Goal: Task Accomplishment & Management: Complete application form

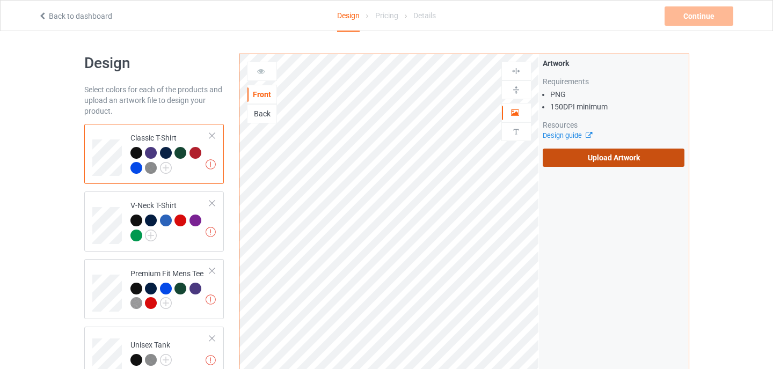
click at [592, 150] on label "Upload Artwork" at bounding box center [613, 158] width 142 height 18
click at [0, 0] on input "Upload Artwork" at bounding box center [0, 0] width 0 height 0
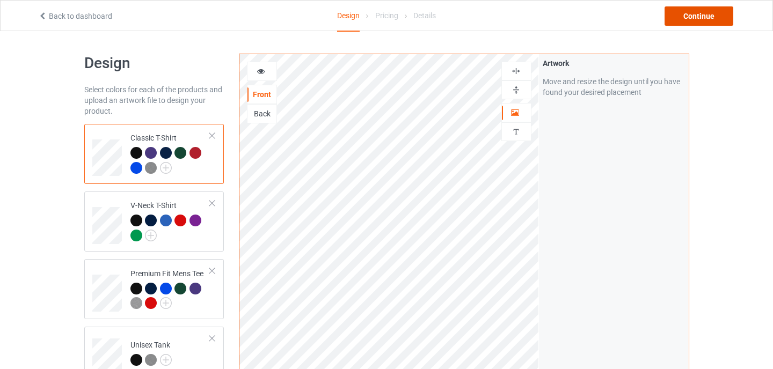
click at [692, 20] on div "Continue" at bounding box center [698, 15] width 69 height 19
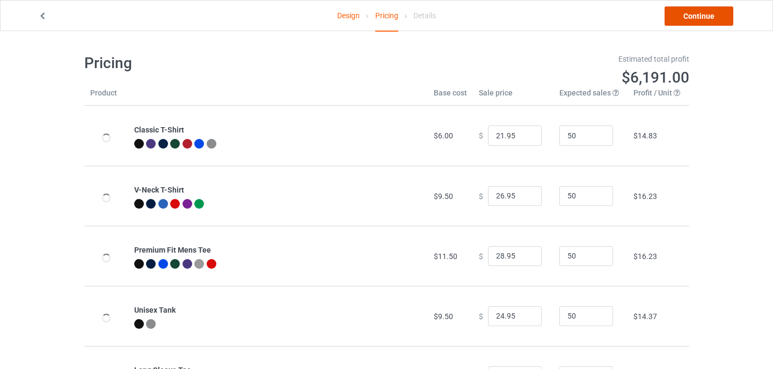
click at [692, 19] on link "Continue" at bounding box center [698, 15] width 69 height 19
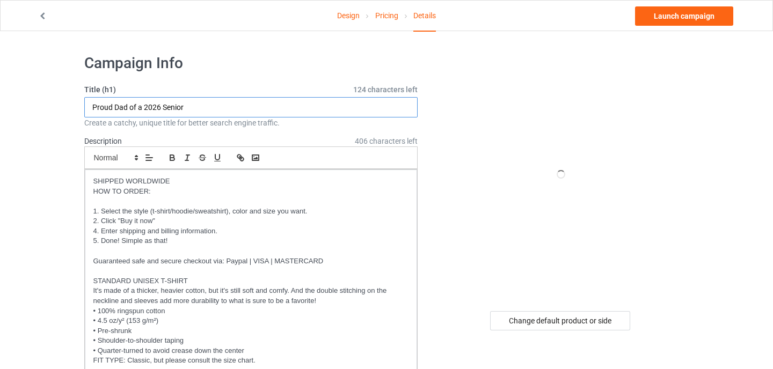
click at [197, 114] on input "Proud Dad of a 2026 Senior" at bounding box center [251, 107] width 334 height 20
drag, startPoint x: 200, startPoint y: 107, endPoint x: 45, endPoint y: 102, distance: 155.2
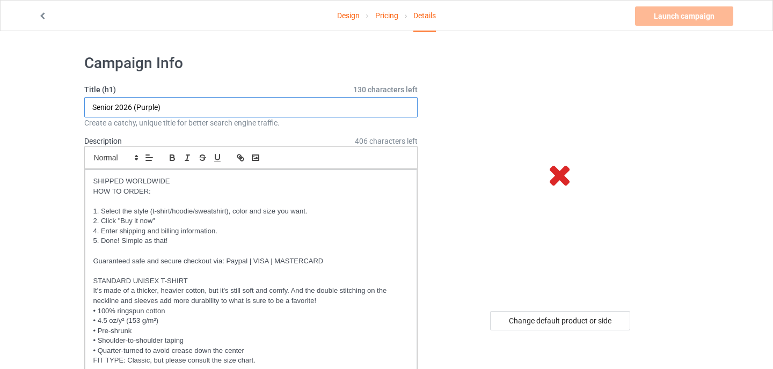
type input "Senior 2026 (Purple)"
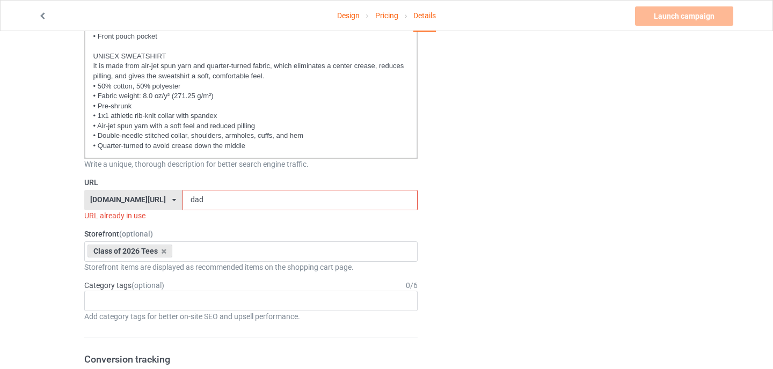
scroll to position [516, 0]
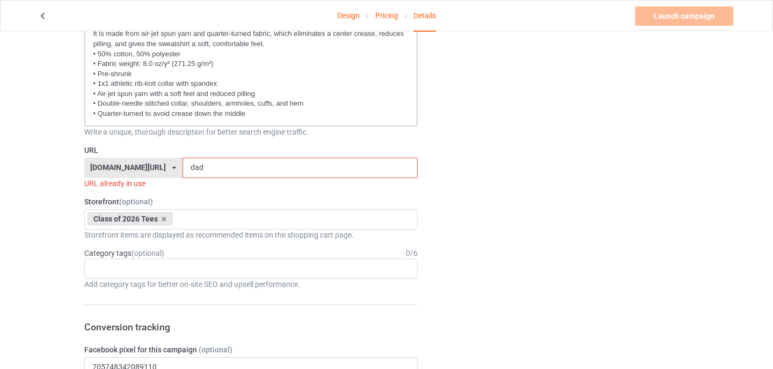
click at [195, 170] on input "dad" at bounding box center [299, 168] width 235 height 20
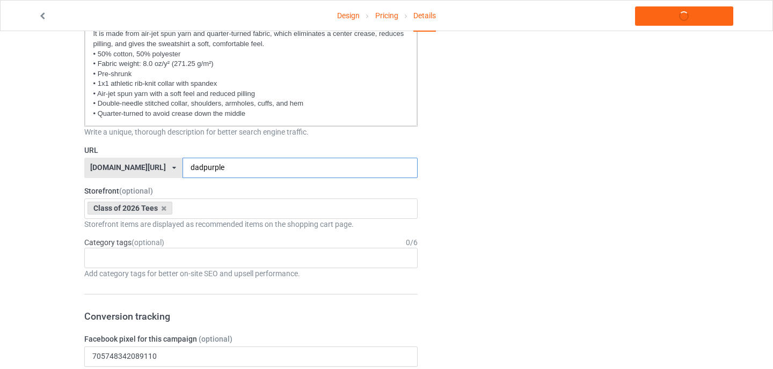
type input "dadpurple"
click at [41, 222] on div "Design Pricing Details Launch campaign Campaign Info Title (h1) 130 characters …" at bounding box center [386, 363] width 773 height 1697
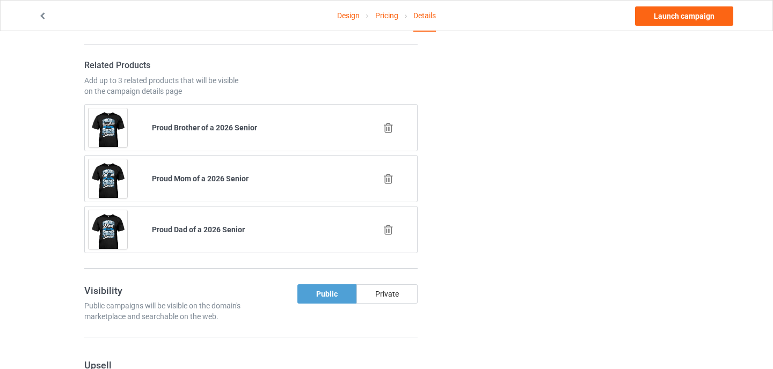
scroll to position [1040, 0]
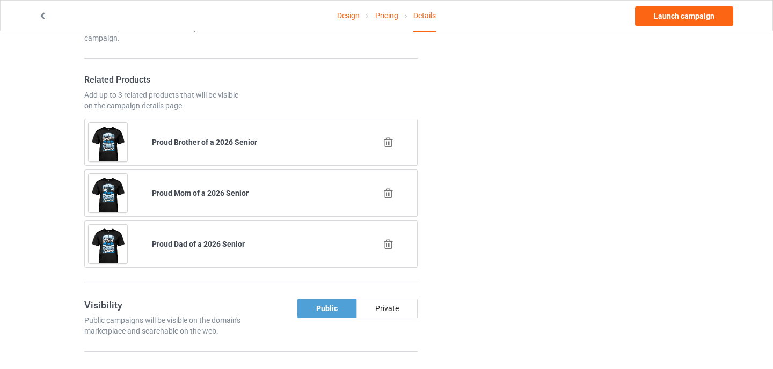
click at [387, 239] on icon at bounding box center [387, 244] width 13 height 11
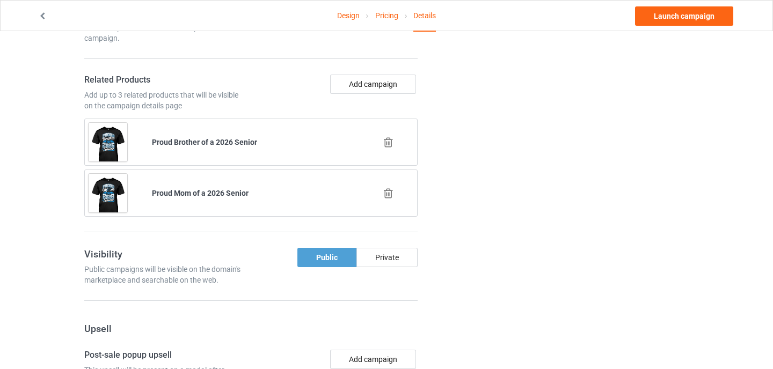
click at [389, 197] on icon at bounding box center [387, 193] width 13 height 11
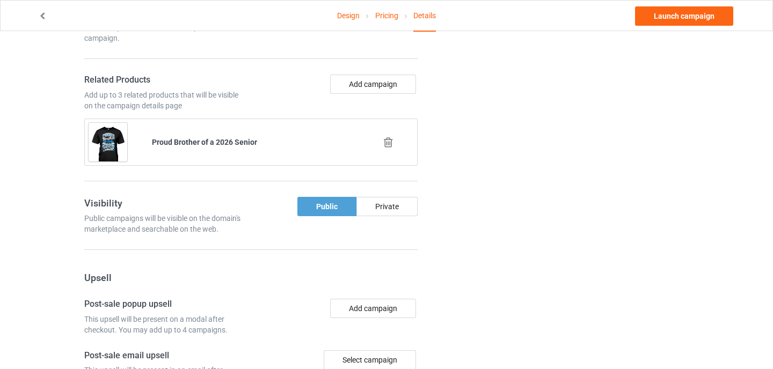
click at [390, 142] on icon at bounding box center [387, 142] width 13 height 11
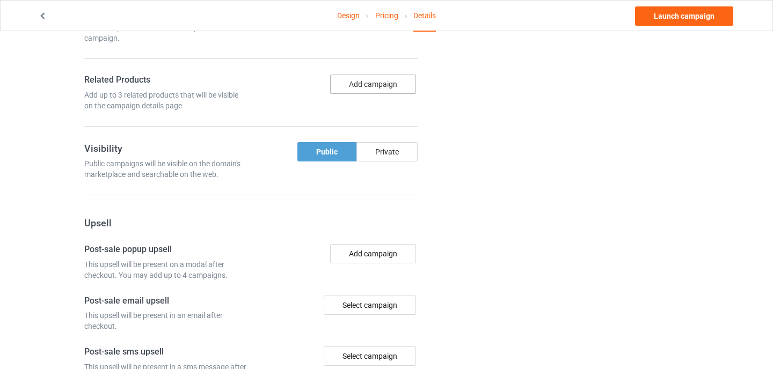
click at [378, 79] on button "Add campaign" at bounding box center [373, 84] width 86 height 19
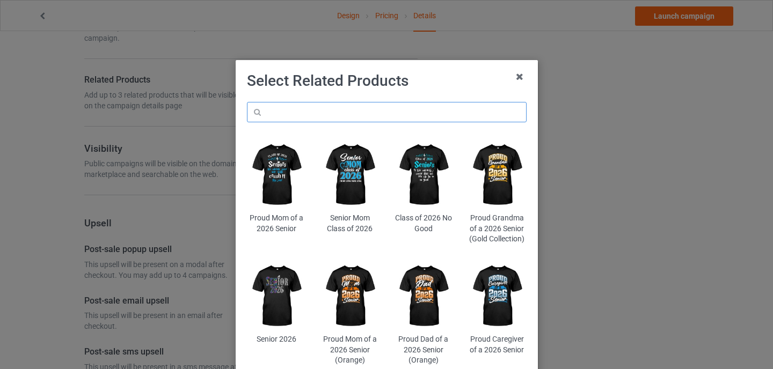
click at [357, 115] on input "text" at bounding box center [387, 112] width 280 height 20
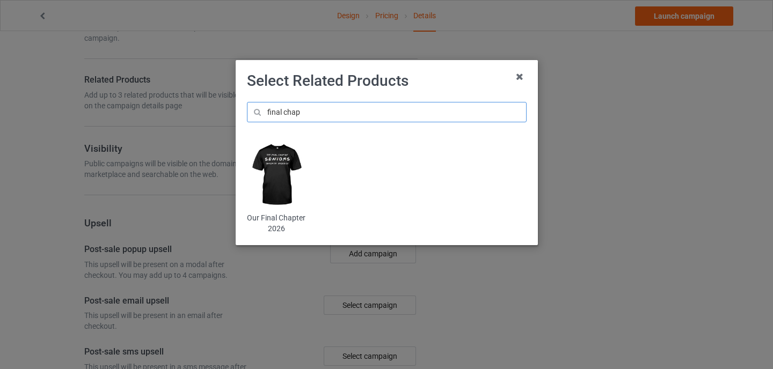
type input "final chap"
click at [256, 185] on img at bounding box center [276, 174] width 58 height 73
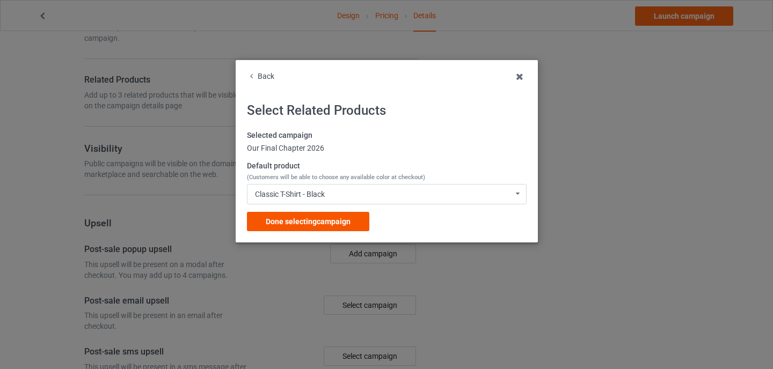
click at [288, 218] on span "Done selecting campaign" at bounding box center [308, 221] width 85 height 9
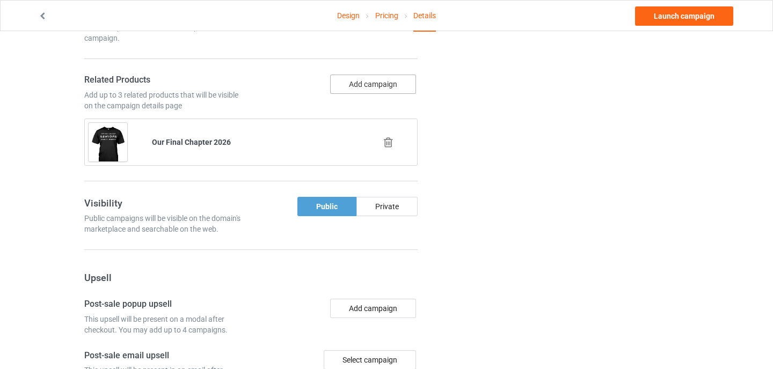
click at [374, 79] on button "Add campaign" at bounding box center [373, 84] width 86 height 19
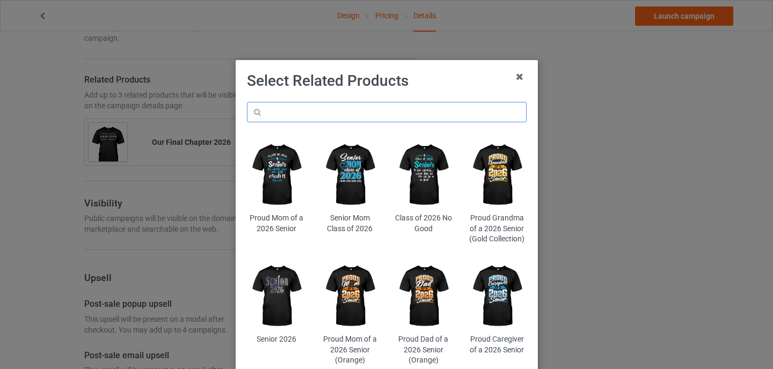
click at [352, 113] on input "text" at bounding box center [387, 112] width 280 height 20
type input "purple"
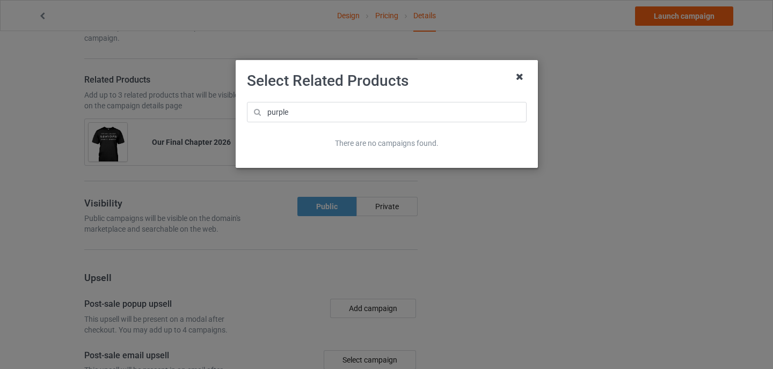
click at [520, 80] on icon at bounding box center [519, 76] width 17 height 17
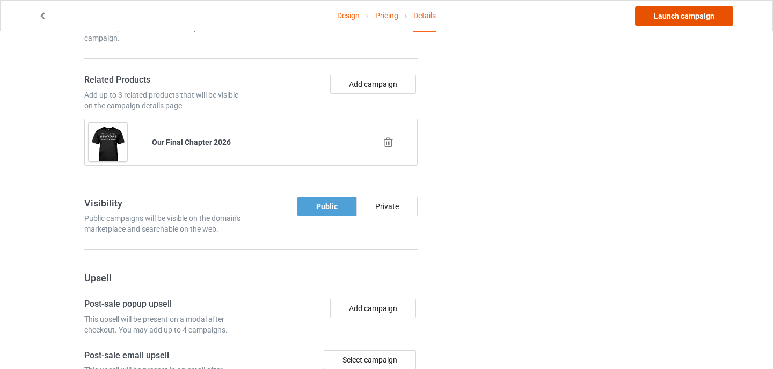
click at [703, 16] on link "Launch campaign" at bounding box center [684, 15] width 98 height 19
